Goal: Task Accomplishment & Management: Manage account settings

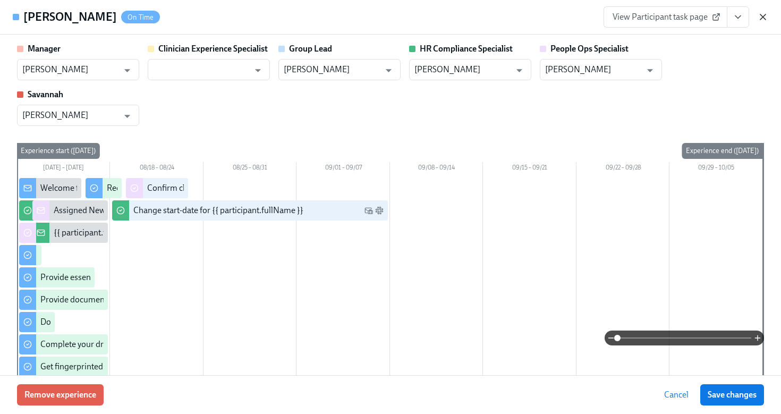
scroll to position [1464, 0]
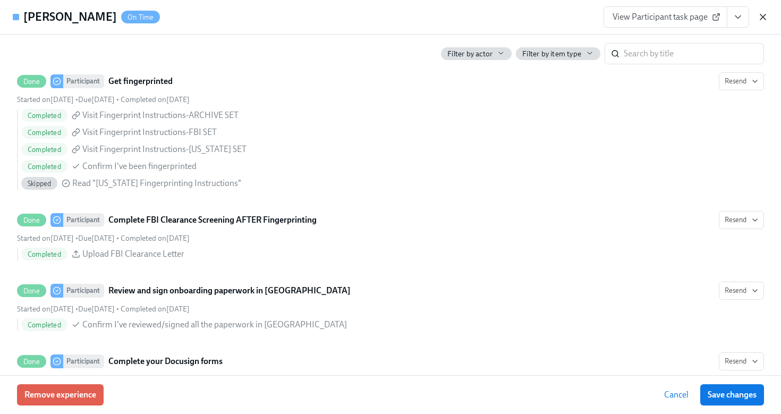
click at [762, 18] on icon "button" at bounding box center [762, 16] width 5 height 5
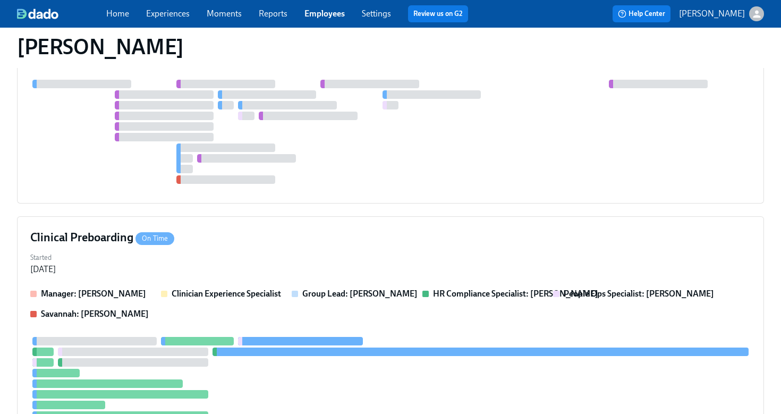
click at [329, 16] on link "Employees" at bounding box center [324, 13] width 40 height 10
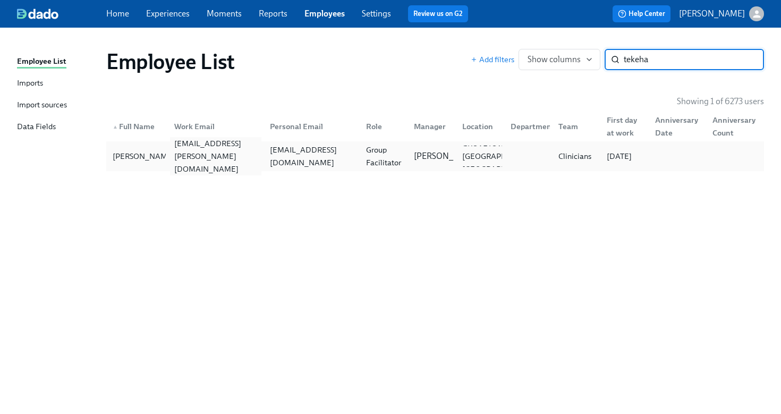
type input "tekeha"
click at [189, 159] on div "[EMAIL_ADDRESS][PERSON_NAME][DOMAIN_NAME]" at bounding box center [216, 156] width 92 height 38
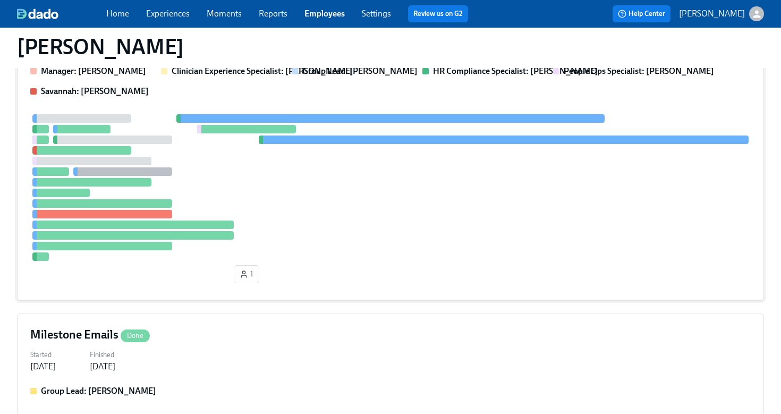
scroll to position [311, 0]
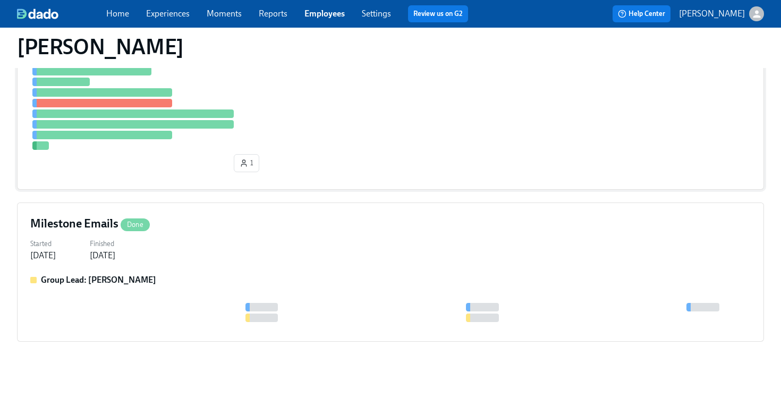
click at [290, 147] on div at bounding box center [390, 76] width 720 height 147
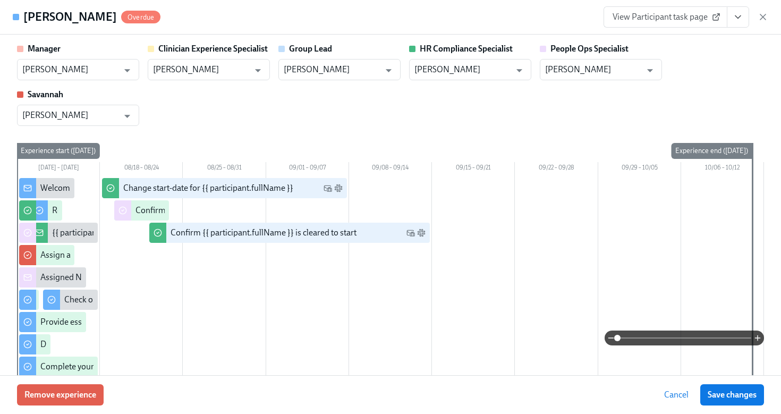
click at [738, 18] on icon "View task page" at bounding box center [737, 17] width 5 height 3
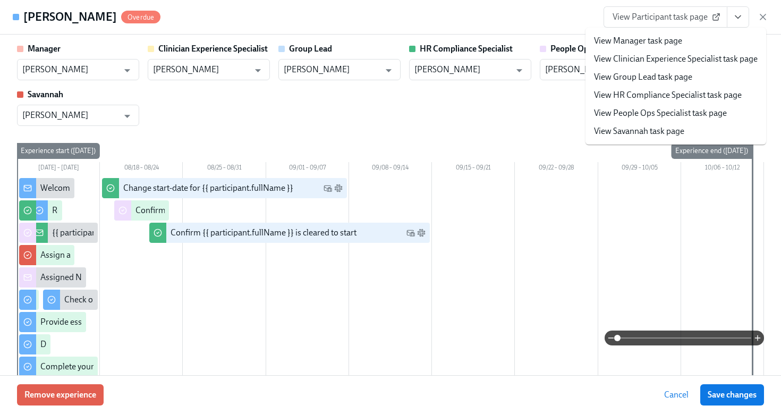
click at [676, 99] on link "View HR Compliance Specialist task page" at bounding box center [668, 95] width 148 height 12
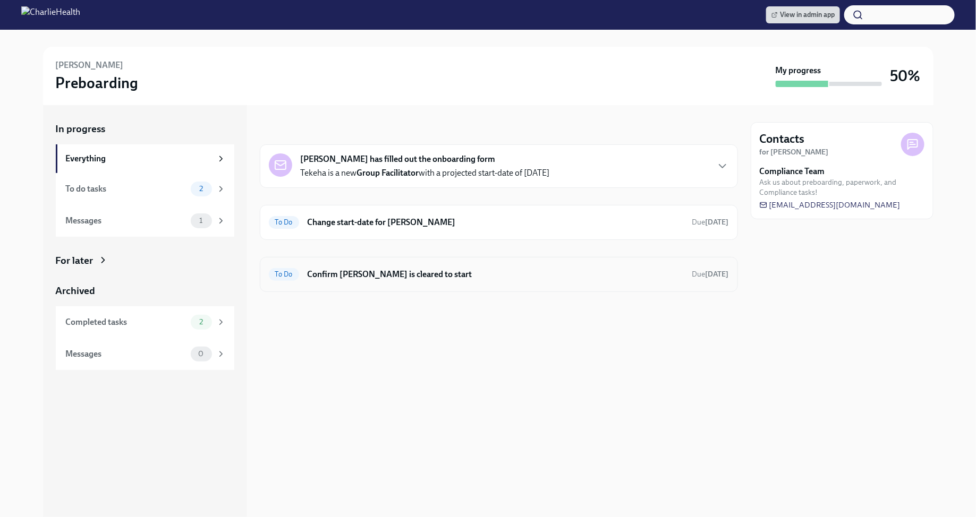
click at [510, 271] on h6 "Confirm [PERSON_NAME] is cleared to start" at bounding box center [495, 275] width 376 height 12
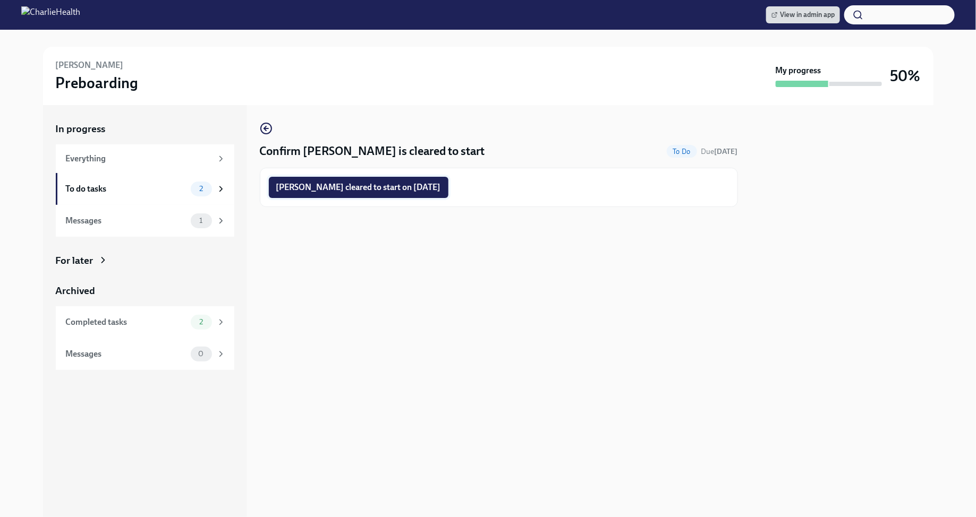
click at [357, 186] on span "Tekeha Robinson cleared to start on 08/25/2025" at bounding box center [358, 187] width 165 height 11
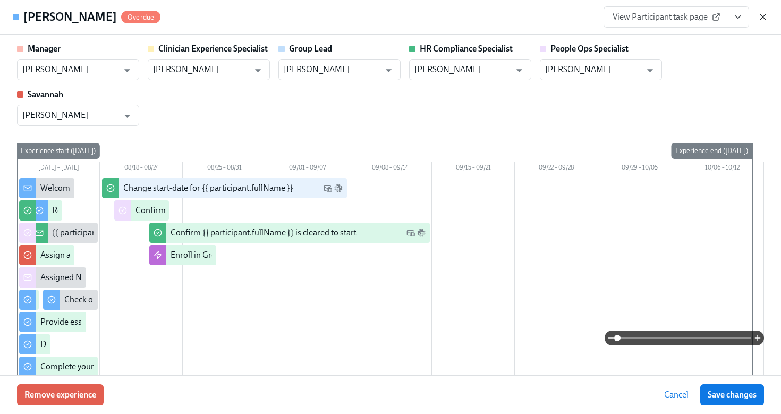
scroll to position [311, 0]
click at [762, 15] on icon "button" at bounding box center [762, 17] width 11 height 11
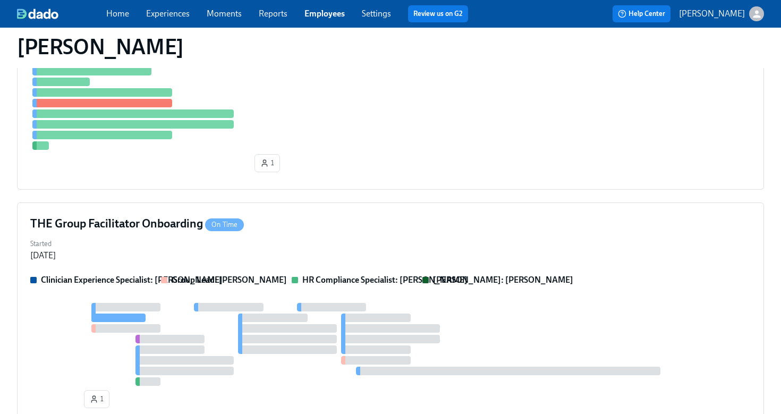
click at [323, 15] on link "Employees" at bounding box center [324, 13] width 40 height 10
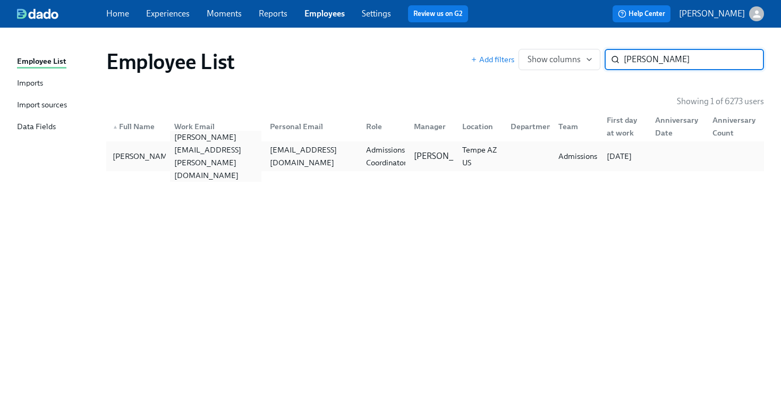
type input "katrina ch"
click at [209, 153] on div "katrina.chandler@charliehealth.com" at bounding box center [216, 156] width 92 height 51
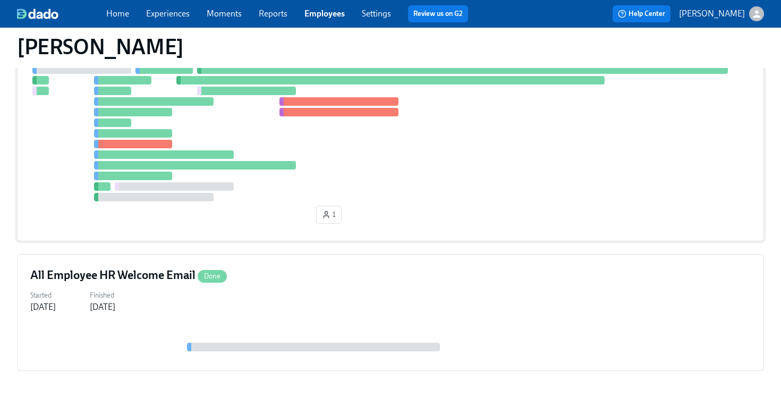
scroll to position [64, 0]
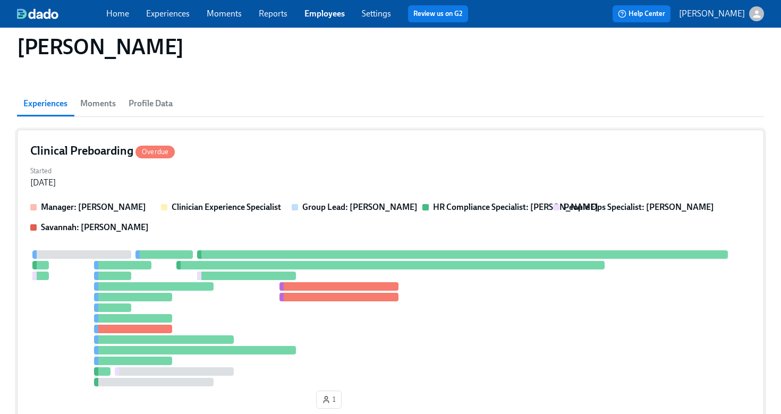
click at [310, 164] on div "Started Aug 08, 2025" at bounding box center [390, 175] width 720 height 25
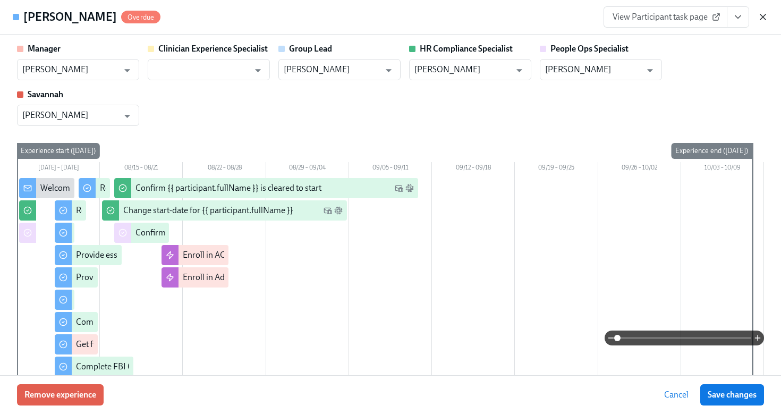
click at [762, 15] on icon "button" at bounding box center [762, 16] width 5 height 5
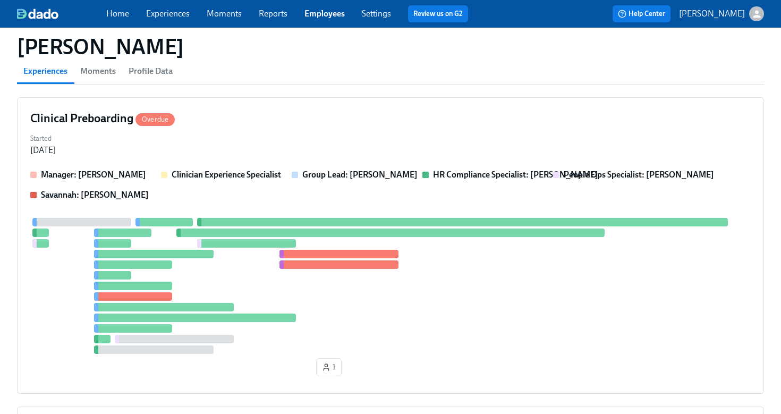
scroll to position [0, 0]
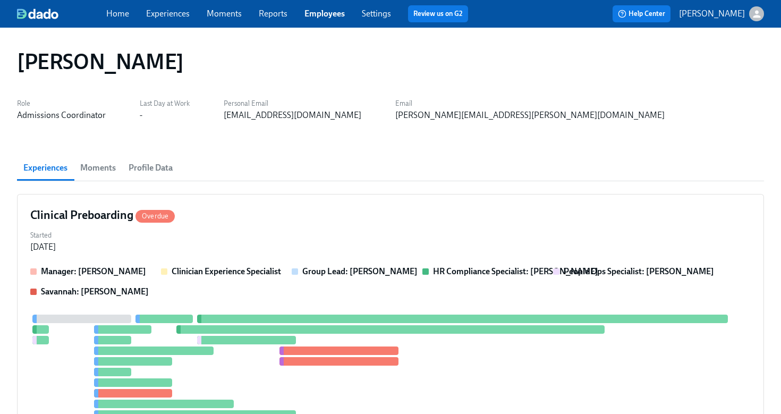
click at [179, 13] on link "Experiences" at bounding box center [168, 13] width 44 height 10
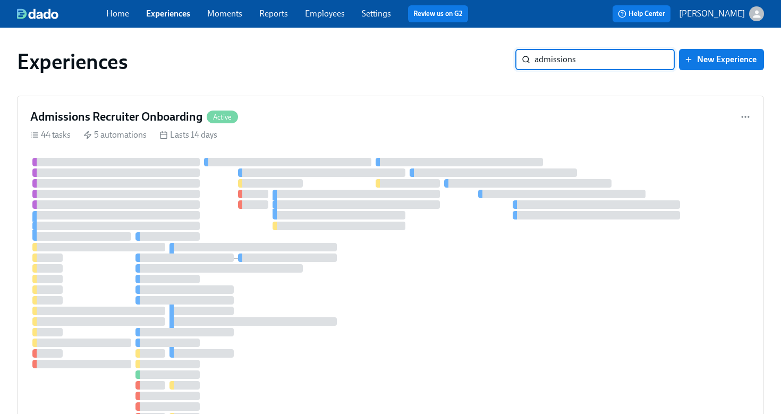
type input "admissions"
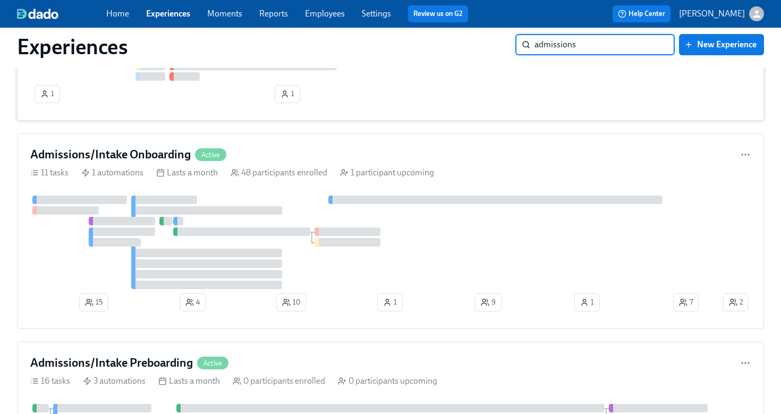
scroll to position [358, 0]
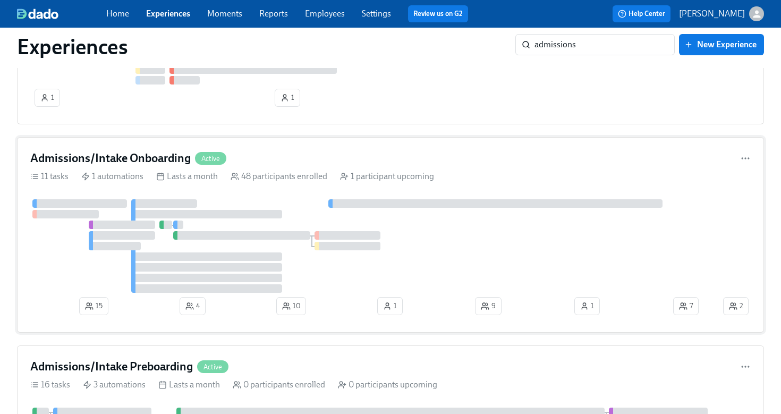
click at [280, 158] on div "Admissions/Intake Onboarding Active" at bounding box center [390, 158] width 720 height 16
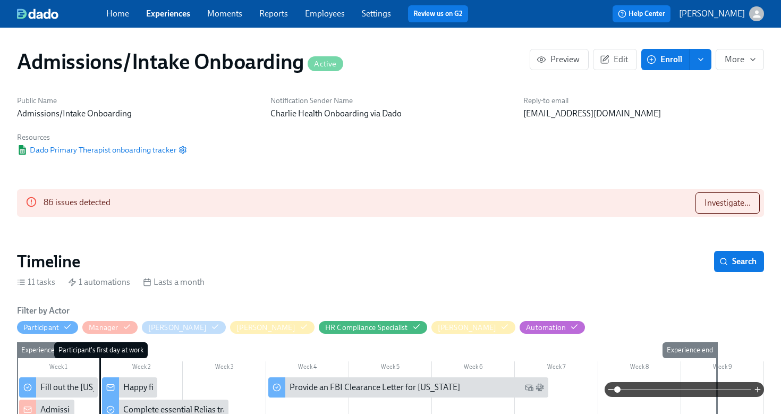
click at [660, 62] on span "Enroll" at bounding box center [664, 59] width 33 height 11
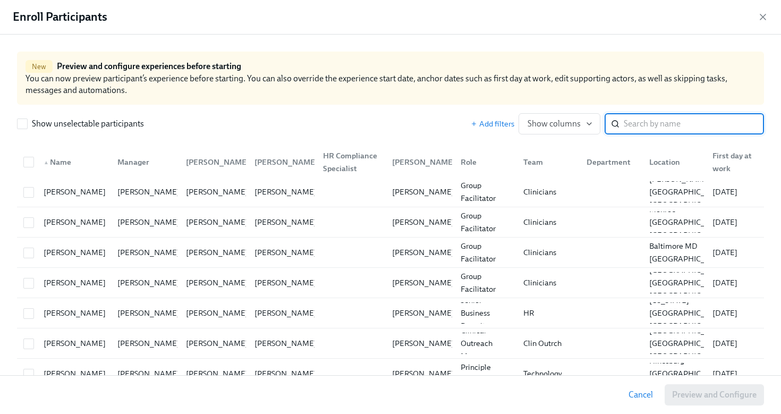
click at [659, 125] on input "search" at bounding box center [693, 123] width 140 height 21
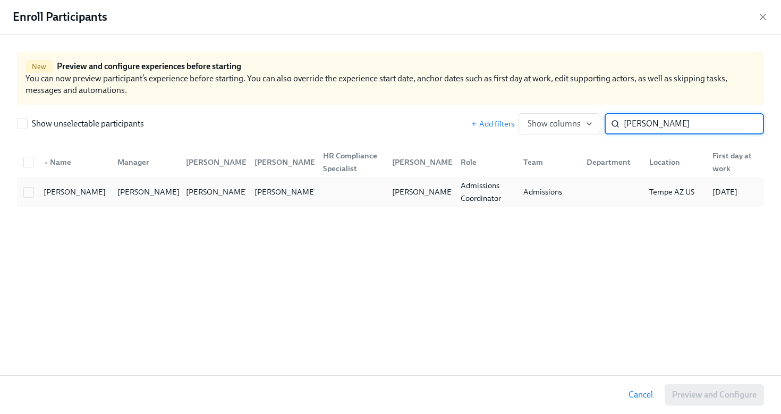
type input "katrina ch"
click at [119, 192] on div "Nancy Fletcher" at bounding box center [148, 191] width 71 height 13
checkbox input "true"
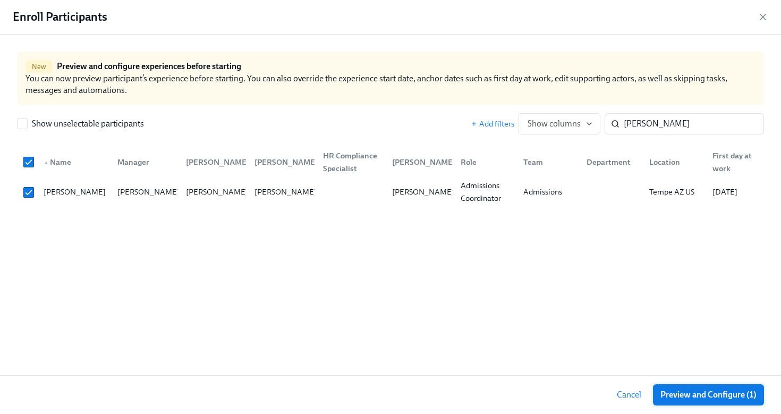
click at [712, 396] on span "Preview and Configure (1)" at bounding box center [708, 394] width 96 height 11
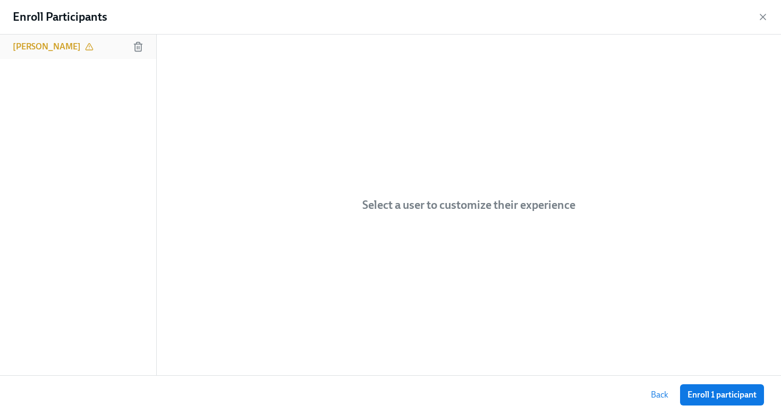
click at [79, 48] on div "Katrina Chandler" at bounding box center [53, 47] width 81 height 12
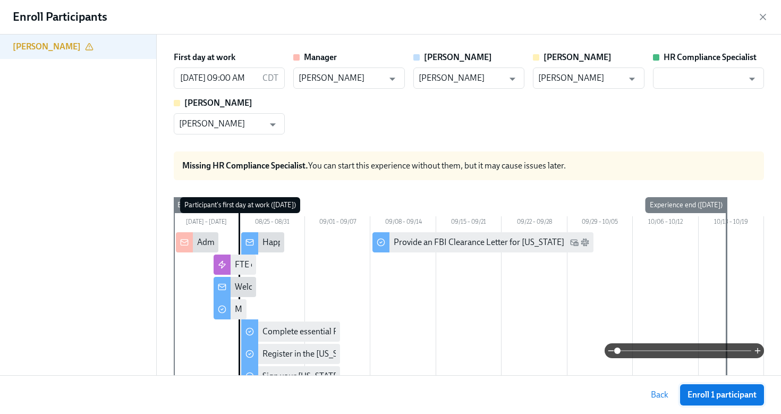
click at [731, 392] on span "Enroll 1 participant" at bounding box center [721, 394] width 69 height 11
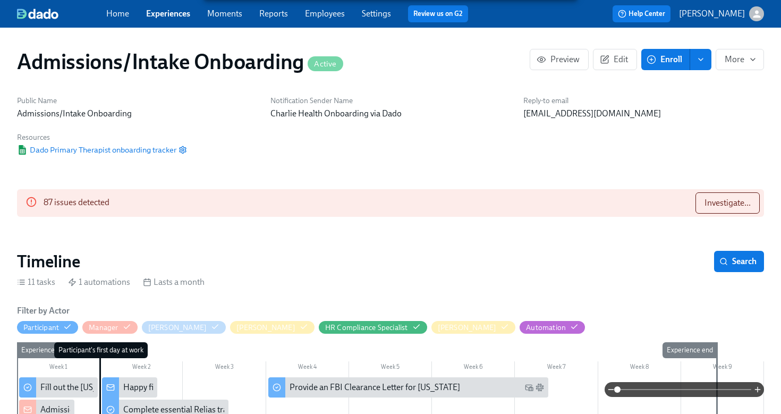
click at [720, 123] on div "Reply-to email newhireonboarding@charliehealth.com" at bounding box center [643, 107] width 253 height 37
click at [323, 14] on link "Employees" at bounding box center [325, 13] width 40 height 10
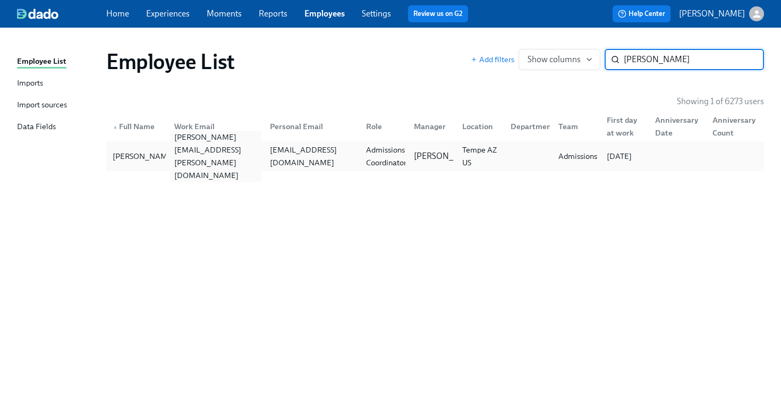
type input "katrina chandler"
click at [175, 155] on div "katrina.chandler@charliehealth.com" at bounding box center [216, 156] width 92 height 51
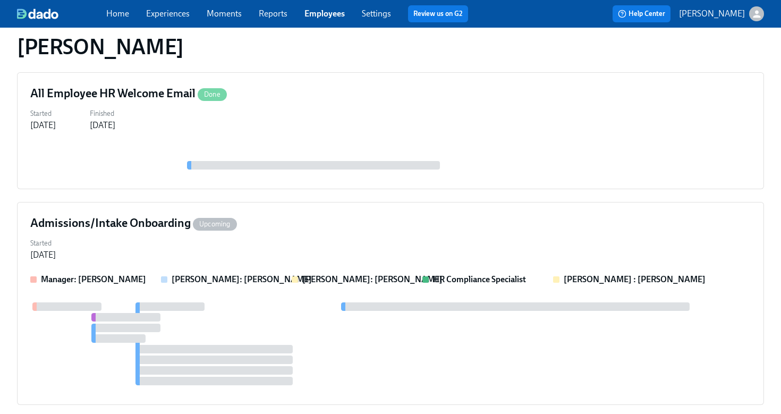
scroll to position [494, 0]
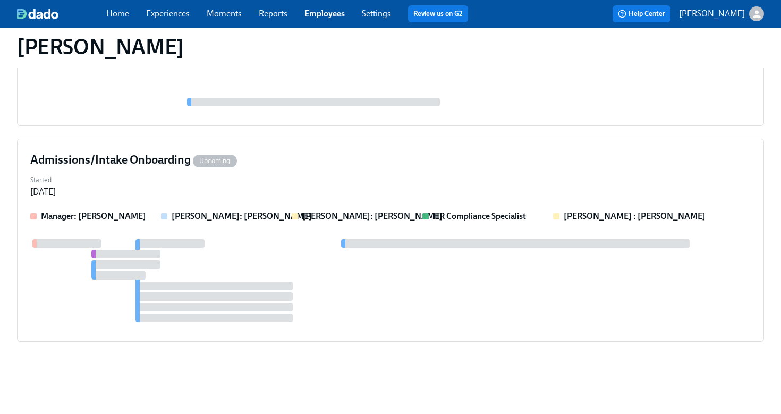
click at [337, 19] on link "Employees" at bounding box center [324, 13] width 40 height 10
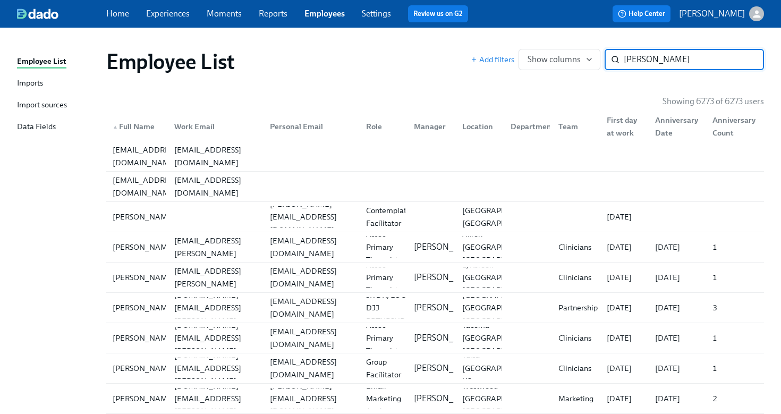
type input "coombs"
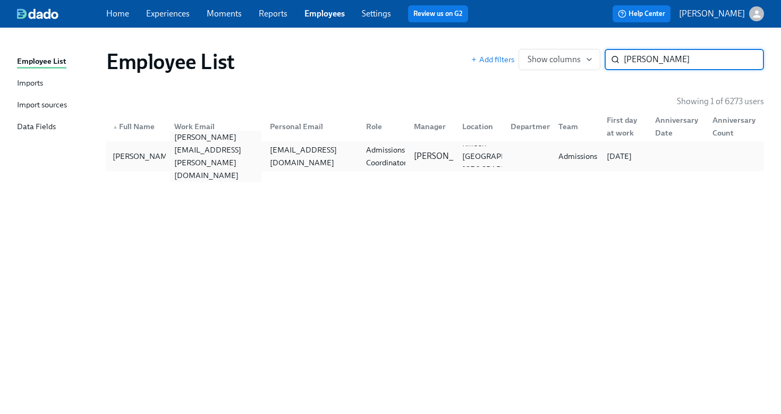
click at [184, 153] on div "zoeann.coombs@charliehealth.com" at bounding box center [216, 156] width 92 height 51
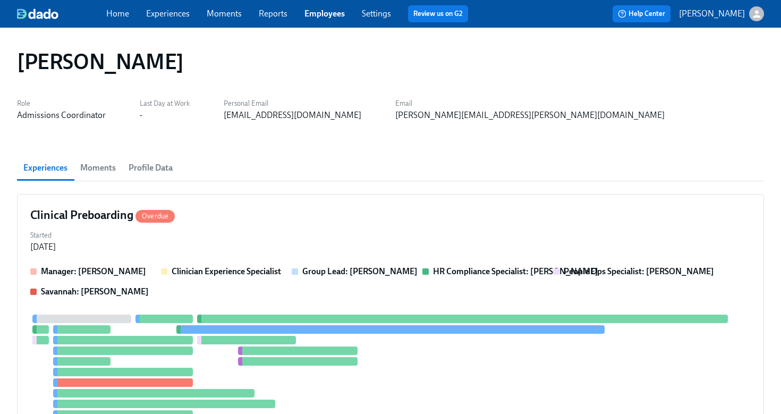
click at [325, 13] on link "Employees" at bounding box center [324, 13] width 40 height 10
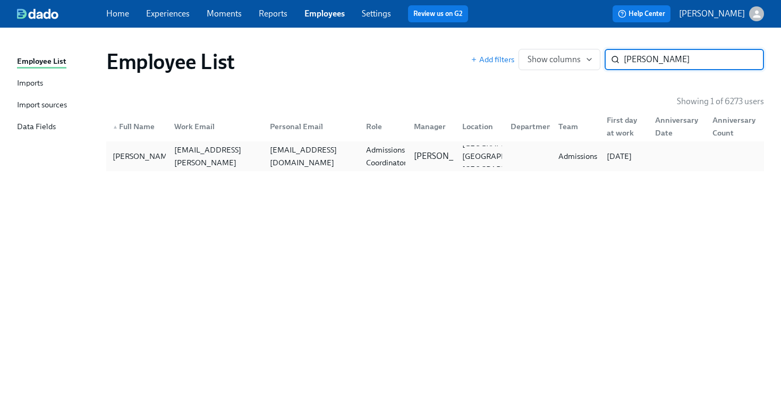
type input "audrey peters"
click at [322, 153] on div "peters_af@proton.me" at bounding box center [312, 155] width 92 height 25
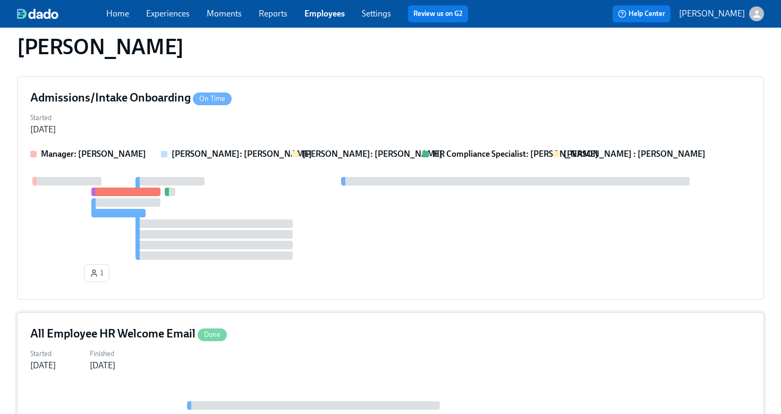
scroll to position [884, 0]
